Goal: Find contact information: Find contact information

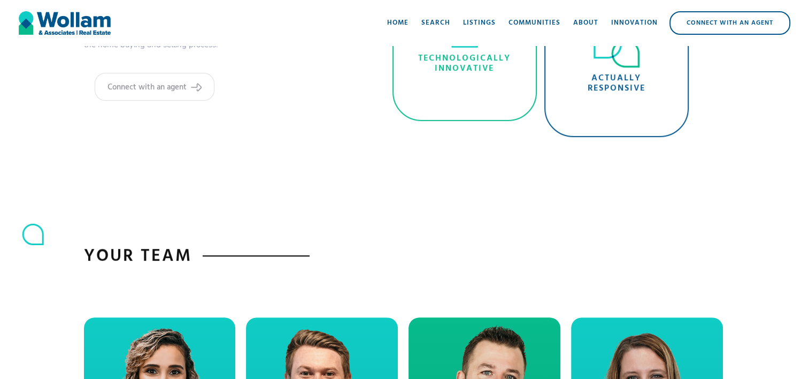
scroll to position [802, 0]
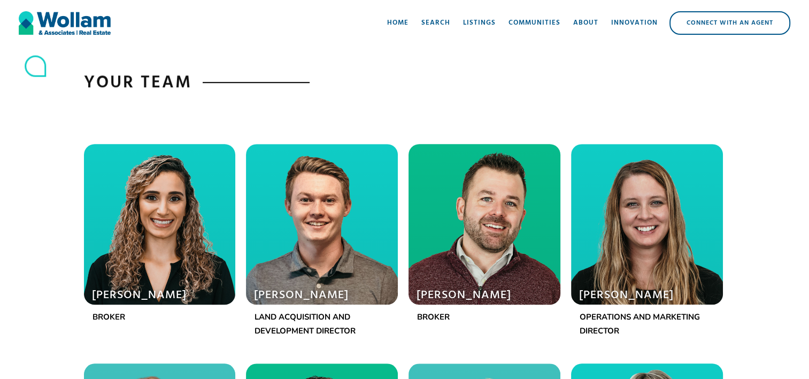
click at [305, 282] on div at bounding box center [322, 224] width 152 height 160
click at [280, 316] on p "Land Acquisition and Development Director" at bounding box center [322, 324] width 135 height 28
click at [327, 229] on div at bounding box center [322, 224] width 152 height 160
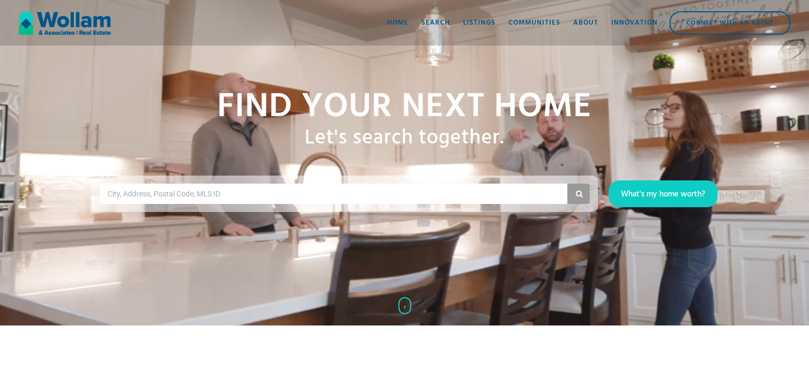
scroll to position [0, 0]
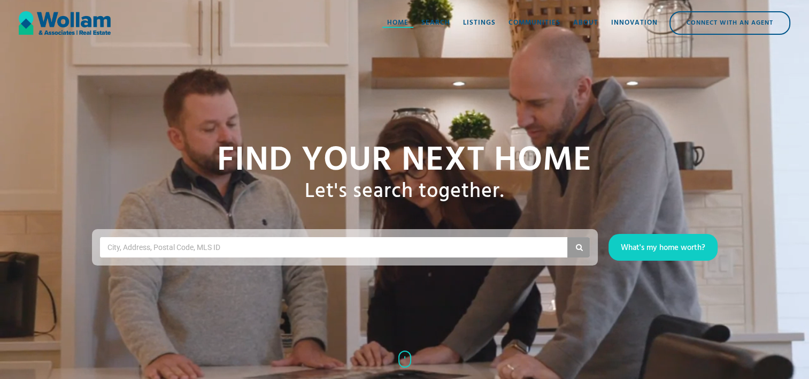
click at [402, 21] on div "Home" at bounding box center [397, 23] width 21 height 11
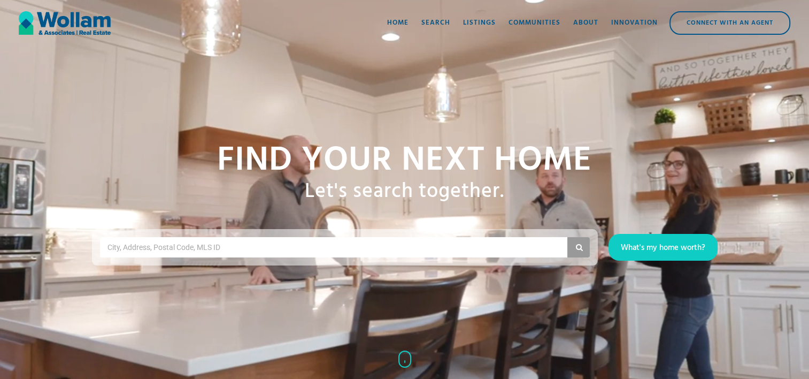
click at [401, 21] on div "Home" at bounding box center [397, 23] width 21 height 11
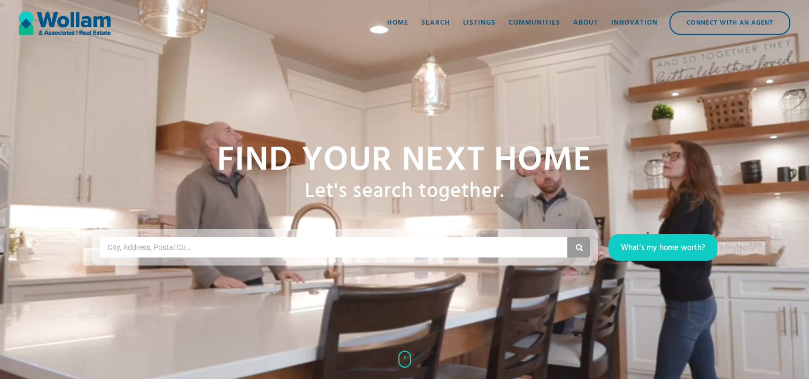
click at [725, 16] on div "Connect with an Agent" at bounding box center [730, 22] width 119 height 21
